Goal: Check status: Check status

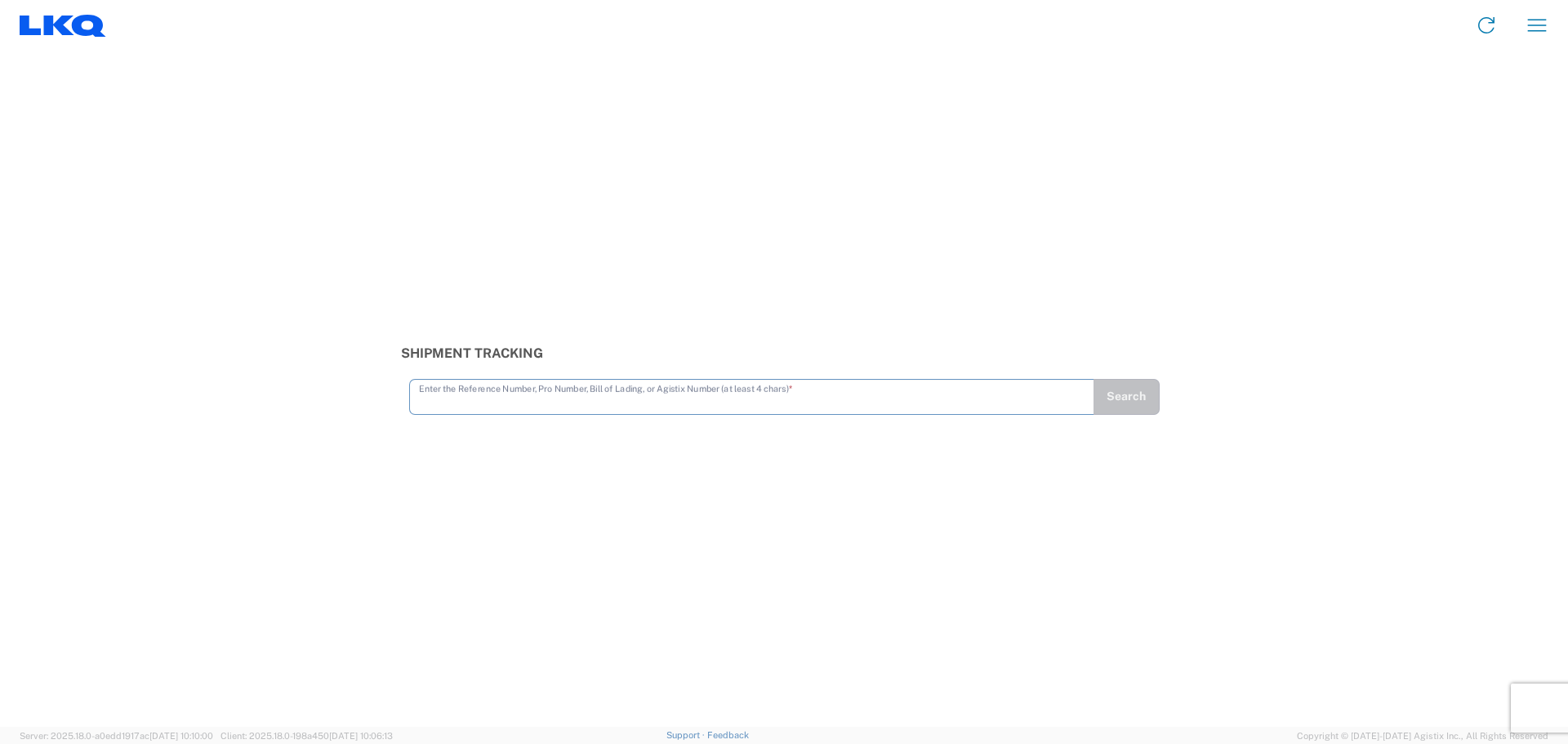
click at [484, 404] on input "text" at bounding box center [751, 395] width 665 height 29
type input "56356307"
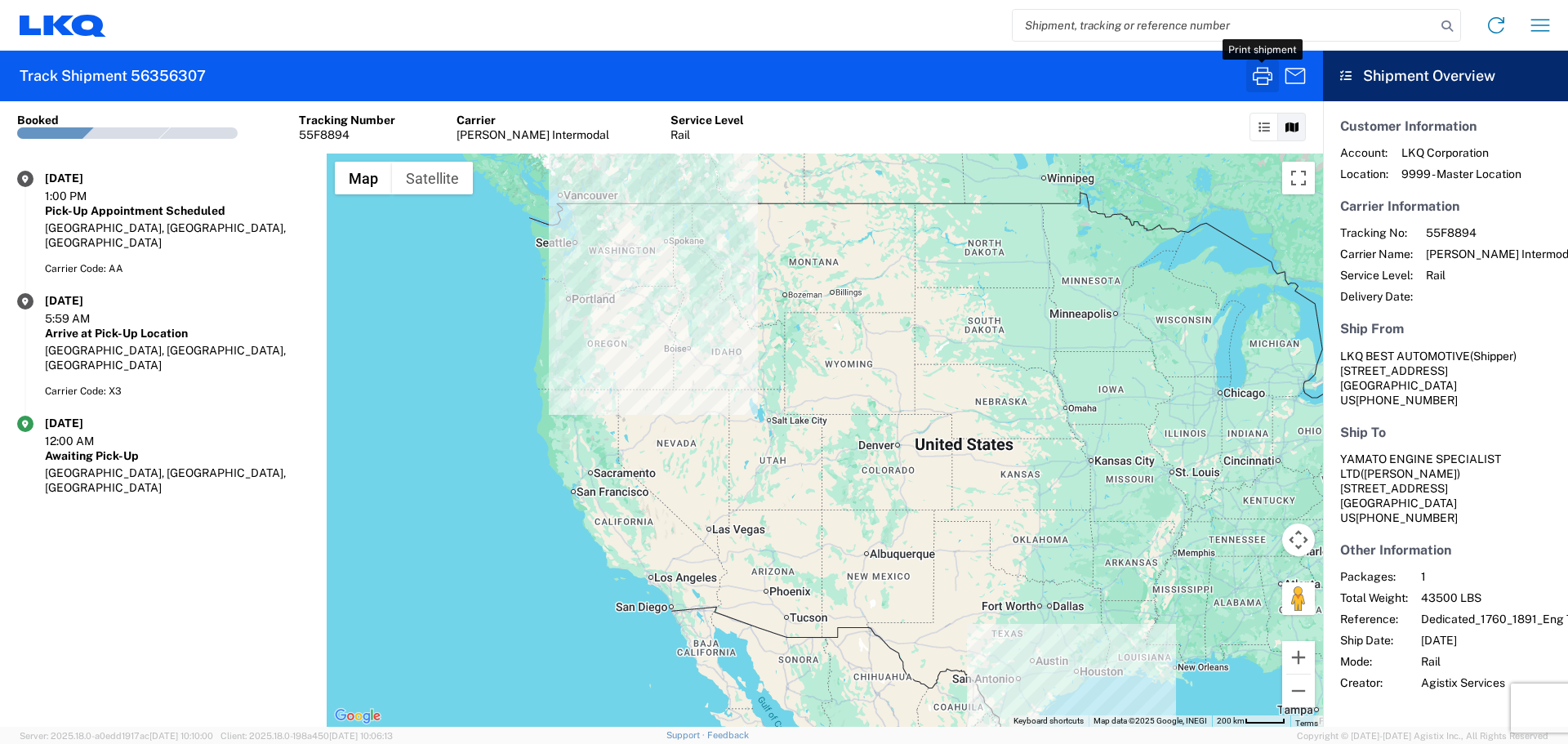
click at [1262, 72] on icon "button" at bounding box center [1262, 76] width 26 height 26
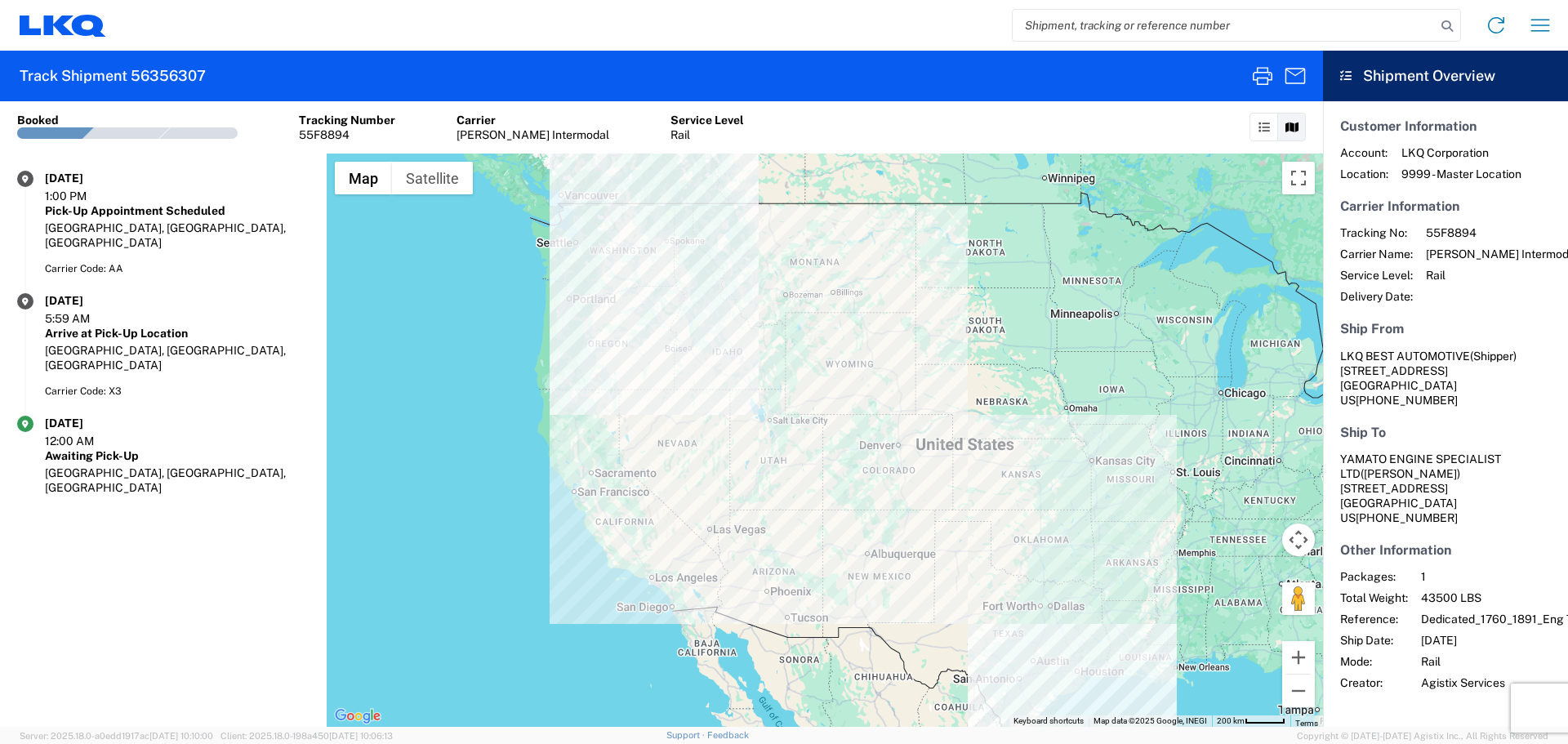
click at [1094, 28] on input "search" at bounding box center [1224, 24] width 423 height 31
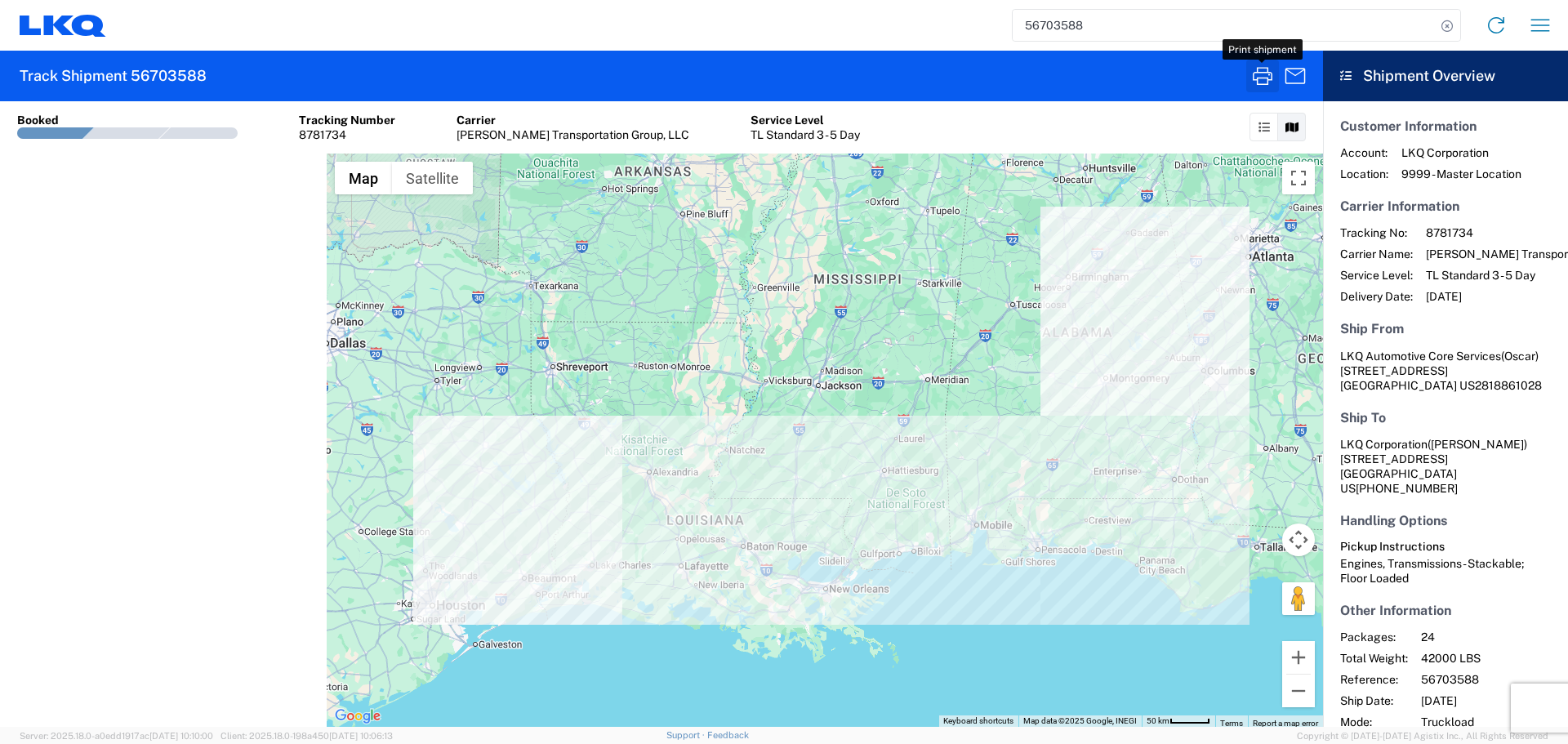
click at [1271, 79] on icon "button" at bounding box center [1262, 76] width 26 height 26
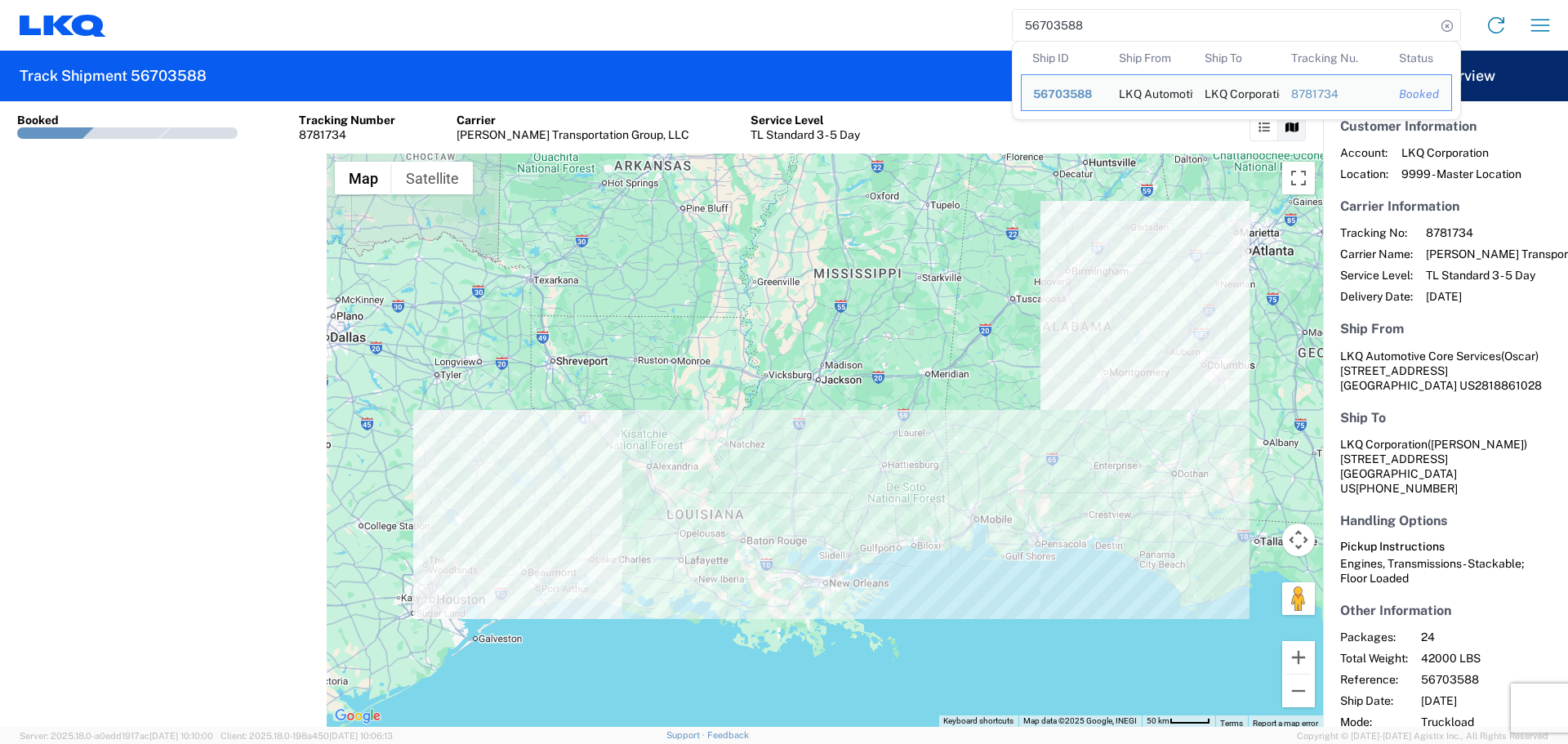
click at [1068, 18] on input "56703588" at bounding box center [1224, 24] width 423 height 31
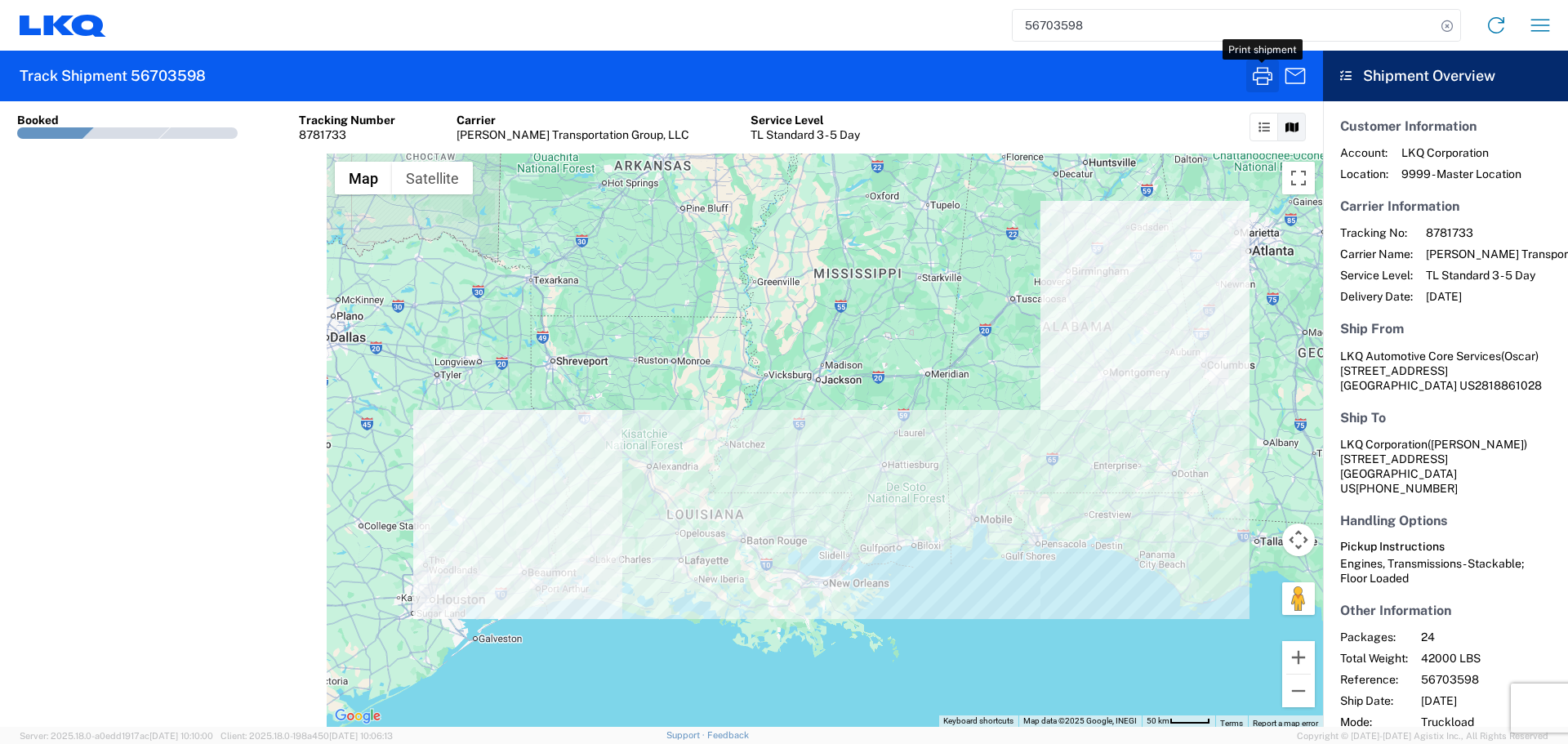
click at [1269, 81] on icon "button" at bounding box center [1262, 76] width 26 height 26
click at [1058, 30] on input "56703598" at bounding box center [1224, 24] width 423 height 31
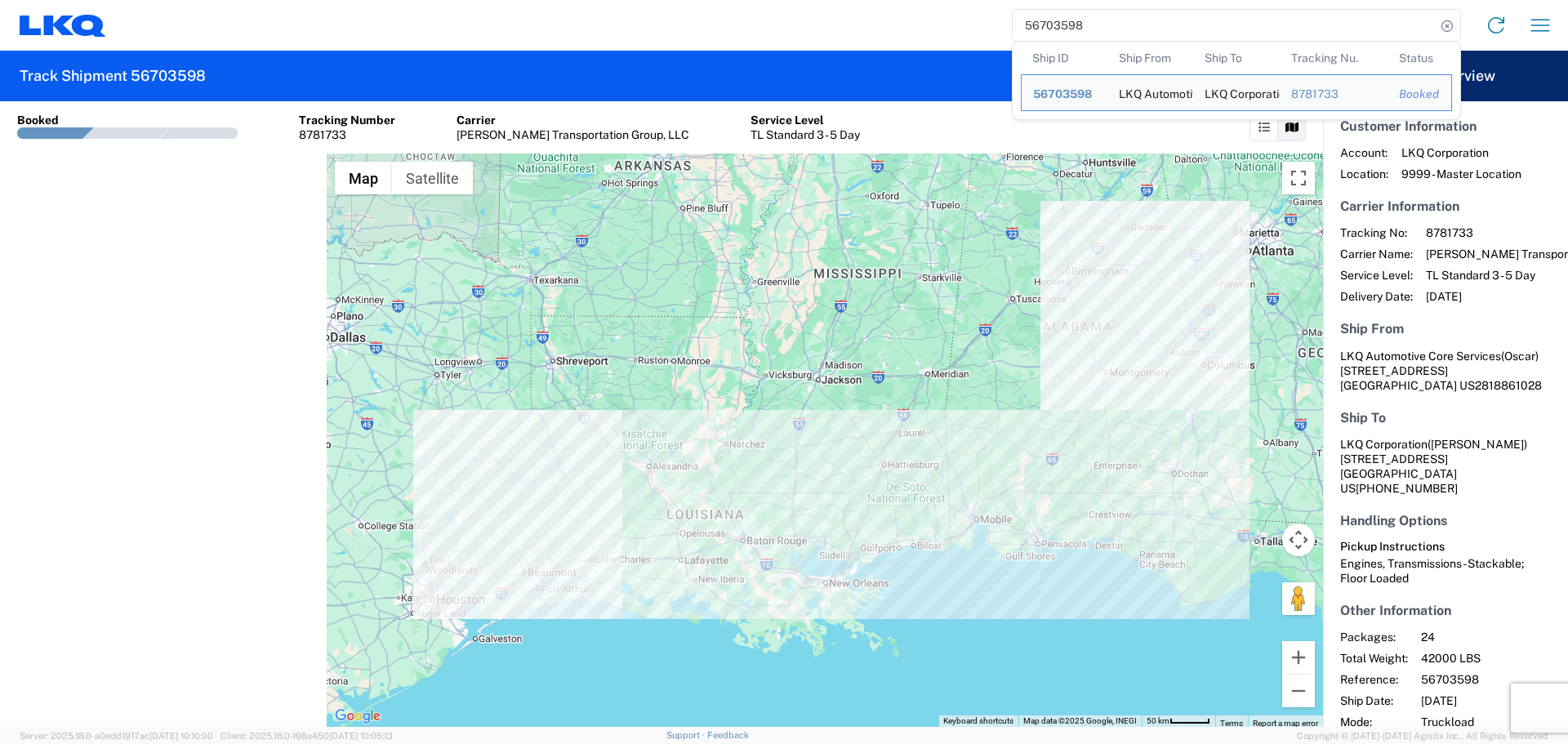
click at [1058, 30] on input "56703598" at bounding box center [1224, 24] width 423 height 31
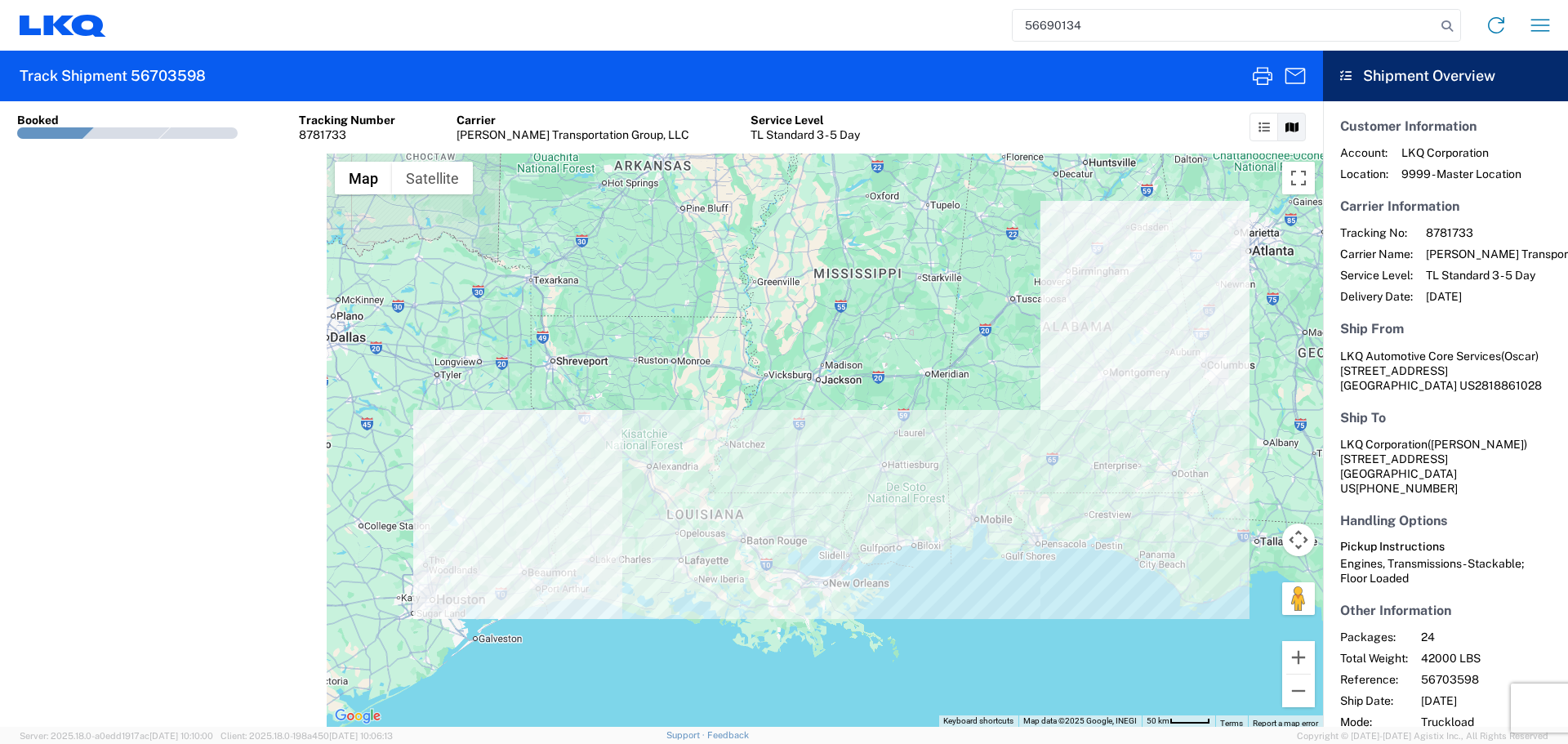
type input "56690134"
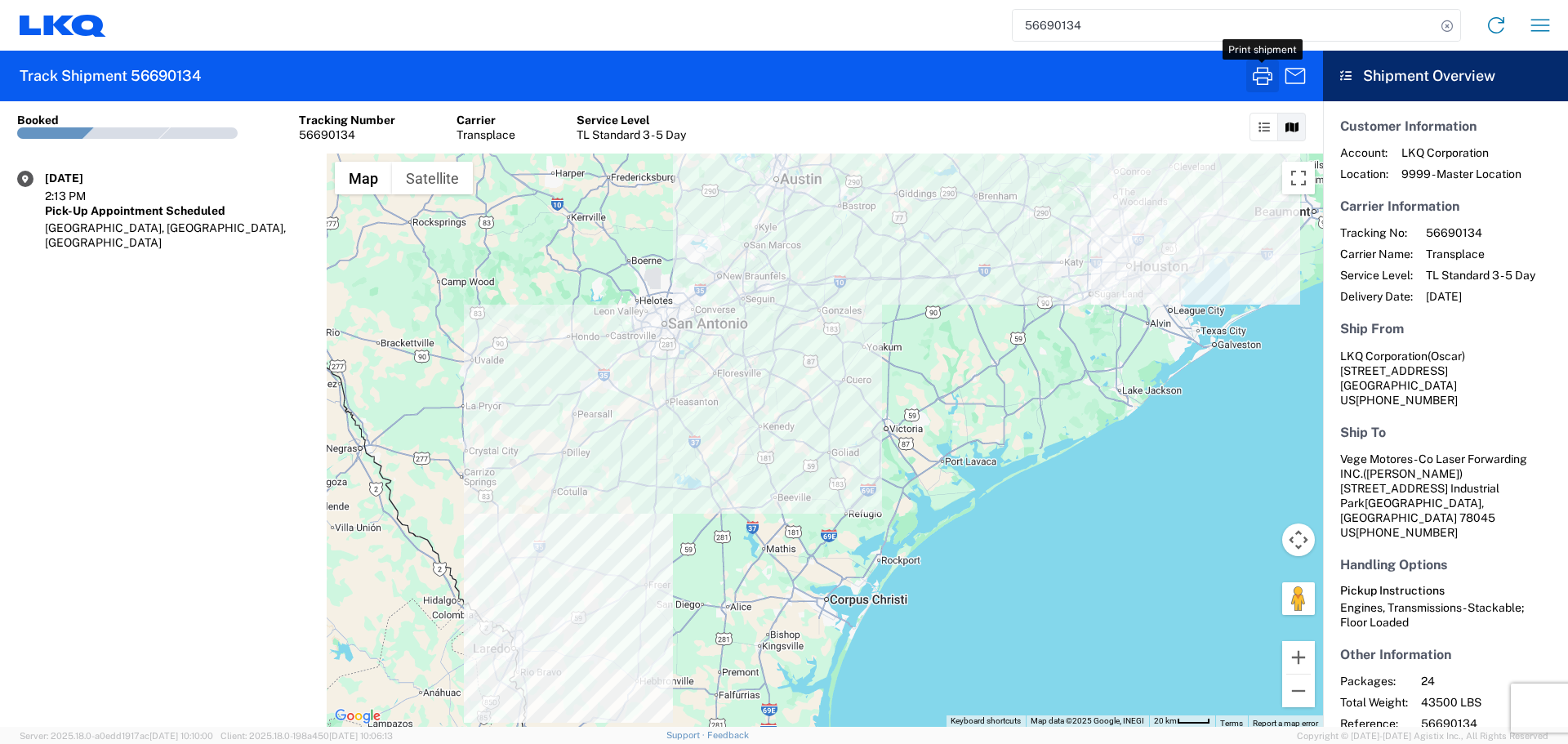
click at [1272, 78] on icon "button" at bounding box center [1262, 76] width 20 height 18
